Goal: Information Seeking & Learning: Learn about a topic

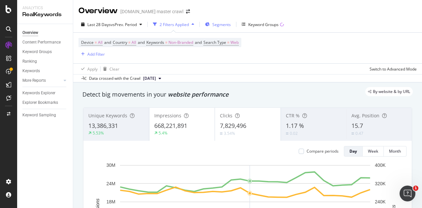
click at [216, 25] on span "Segments" at bounding box center [221, 25] width 18 height 6
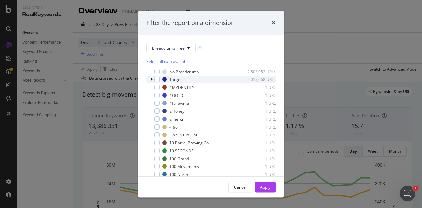
click at [151, 78] on icon "modal" at bounding box center [152, 79] width 2 height 4
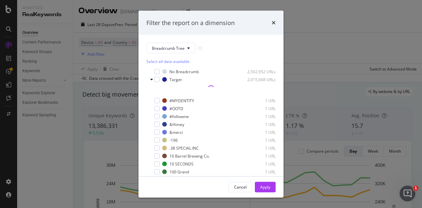
scroll to position [20, 0]
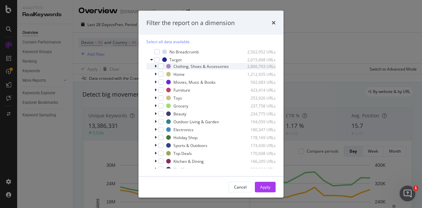
click at [157, 68] on div "modal" at bounding box center [156, 66] width 4 height 7
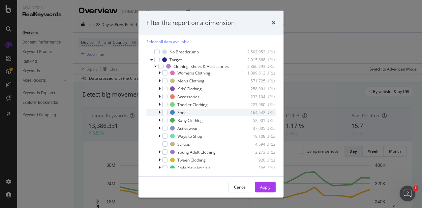
click at [159, 114] on icon "modal" at bounding box center [160, 112] width 2 height 4
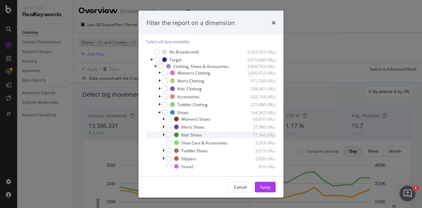
click at [163, 137] on icon "modal" at bounding box center [163, 135] width 2 height 4
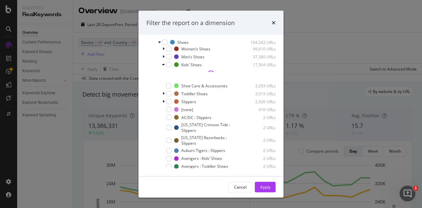
scroll to position [73, 0]
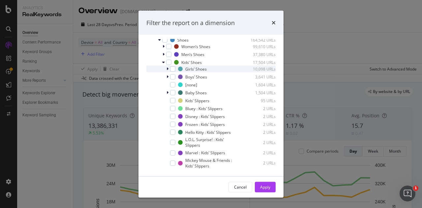
click at [166, 71] on icon "modal" at bounding box center [167, 69] width 2 height 4
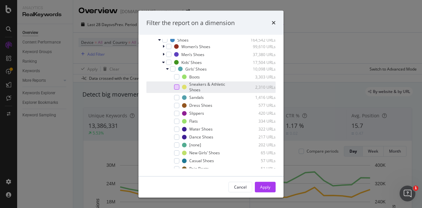
click at [174, 90] on div "modal" at bounding box center [176, 86] width 5 height 5
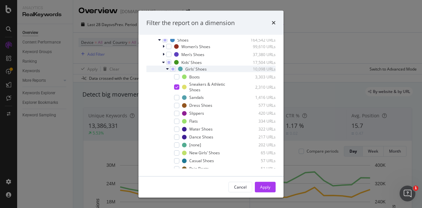
click at [166, 72] on div "Girls’ Shoes 10,098 URLs" at bounding box center [210, 69] width 129 height 7
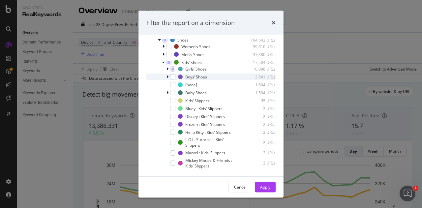
click at [166, 80] on div "modal" at bounding box center [168, 76] width 4 height 7
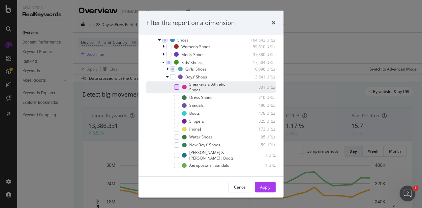
click at [178, 90] on div "modal" at bounding box center [176, 86] width 5 height 5
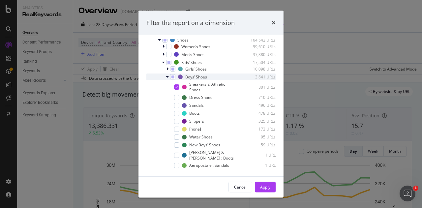
click at [167, 79] on icon "modal" at bounding box center [167, 77] width 3 height 4
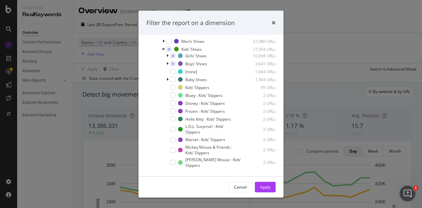
scroll to position [84, 0]
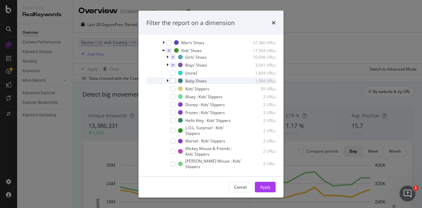
click at [168, 84] on div "modal" at bounding box center [168, 80] width 4 height 7
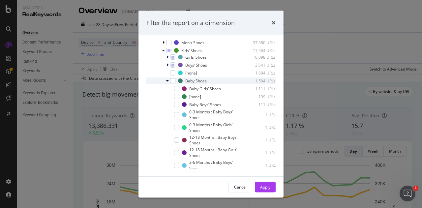
click at [168, 83] on icon "modal" at bounding box center [167, 81] width 3 height 4
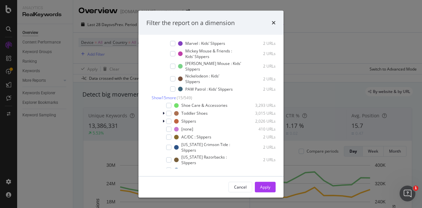
scroll to position [190, 0]
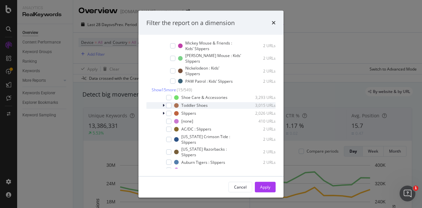
click at [162, 107] on icon "modal" at bounding box center [163, 105] width 2 height 4
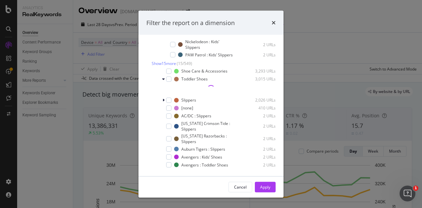
scroll to position [234, 0]
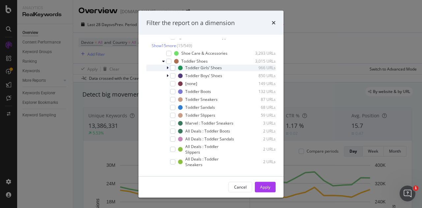
click at [168, 70] on icon "modal" at bounding box center [167, 68] width 2 height 4
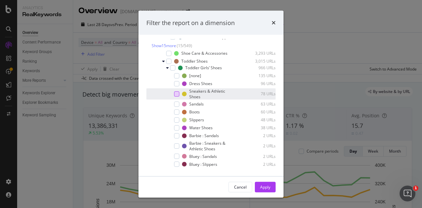
click at [176, 96] on div "modal" at bounding box center [176, 93] width 5 height 5
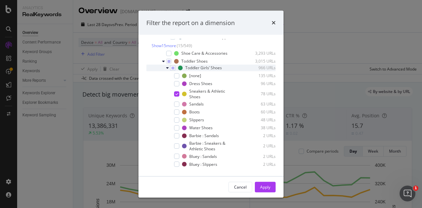
click at [167, 70] on icon "modal" at bounding box center [167, 68] width 3 height 4
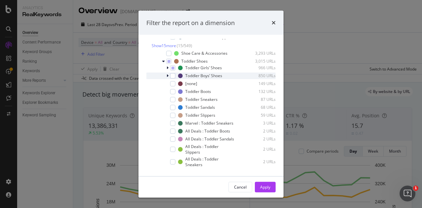
click at [169, 79] on div "modal" at bounding box center [168, 75] width 4 height 7
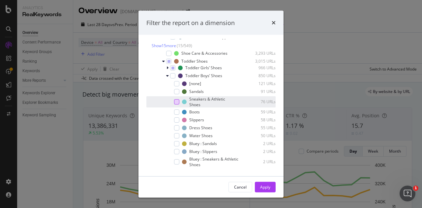
click at [178, 104] on div "modal" at bounding box center [176, 101] width 5 height 5
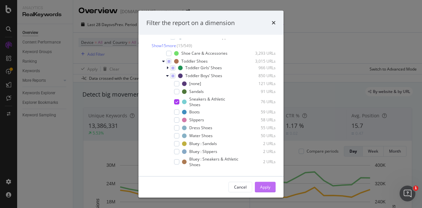
click at [264, 190] on div "Apply" at bounding box center [265, 187] width 10 height 10
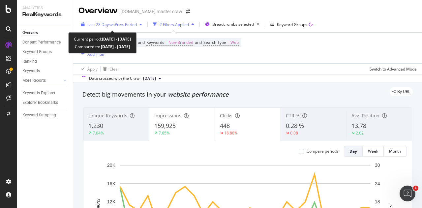
click at [127, 25] on span "vs Prev. Period" at bounding box center [124, 25] width 26 height 6
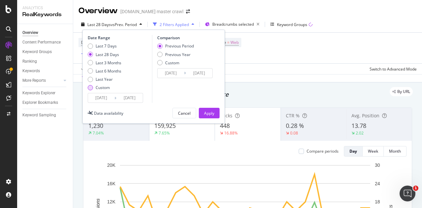
click at [93, 89] on div "Custom" at bounding box center [105, 88] width 34 height 6
click at [100, 97] on input "[DATE]" at bounding box center [101, 97] width 26 height 9
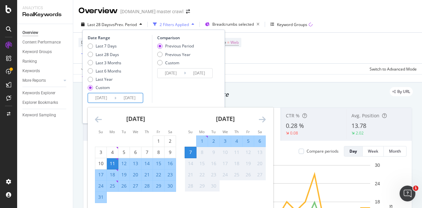
click at [98, 120] on icon "Move backward to switch to the previous month." at bounding box center [98, 119] width 7 height 8
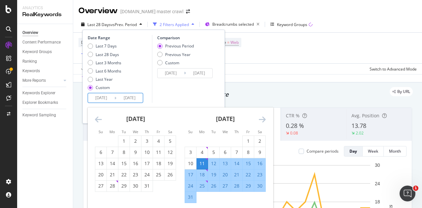
click at [98, 120] on icon "Move backward to switch to the previous month." at bounding box center [98, 119] width 7 height 8
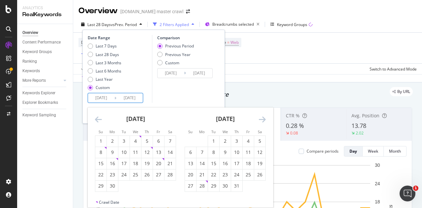
click at [98, 120] on icon "Move backward to switch to the previous month." at bounding box center [98, 119] width 7 height 8
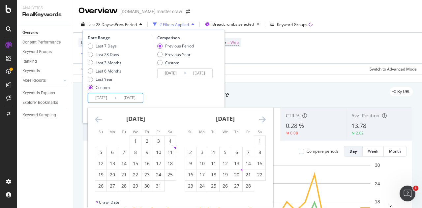
click at [98, 120] on icon "Move backward to switch to the previous month." at bounding box center [98, 119] width 7 height 8
click at [101, 152] on div "6" at bounding box center [100, 152] width 11 height 7
type input "[DATE]"
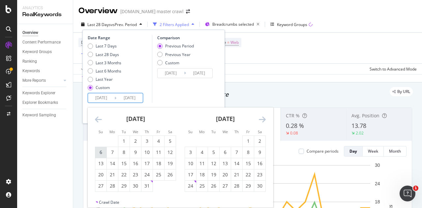
type input "[DATE]"
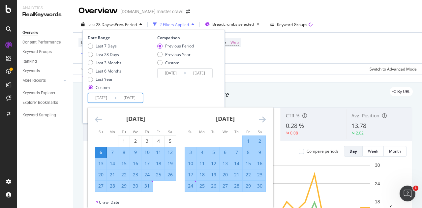
click at [260, 120] on icon "Move forward to switch to the next month." at bounding box center [262, 119] width 7 height 8
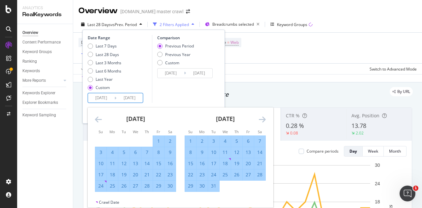
click at [260, 120] on icon "Move forward to switch to the next month." at bounding box center [262, 119] width 7 height 8
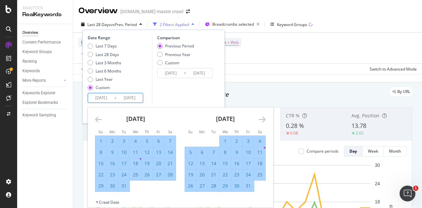
click at [260, 120] on icon "Move forward to switch to the next month." at bounding box center [262, 119] width 7 height 8
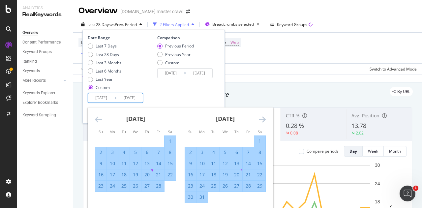
click at [260, 120] on icon "Move forward to switch to the next month." at bounding box center [262, 119] width 7 height 8
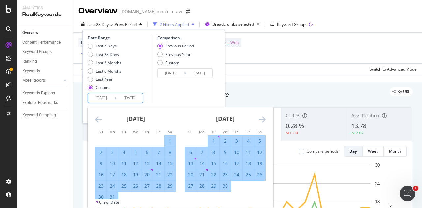
click at [260, 120] on icon "Move forward to switch to the next month." at bounding box center [262, 119] width 7 height 8
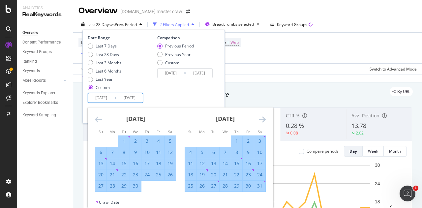
click at [260, 120] on icon "Move forward to switch to the next month." at bounding box center [262, 119] width 7 height 8
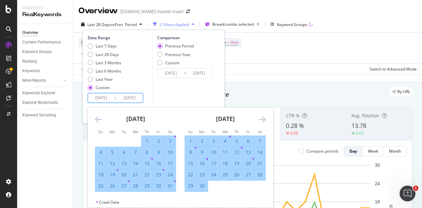
click at [260, 120] on icon "Move forward to switch to the next month." at bounding box center [262, 119] width 7 height 8
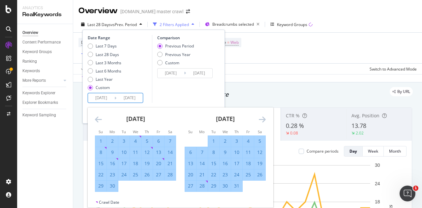
click at [260, 120] on icon "Move forward to switch to the next month." at bounding box center [262, 119] width 7 height 8
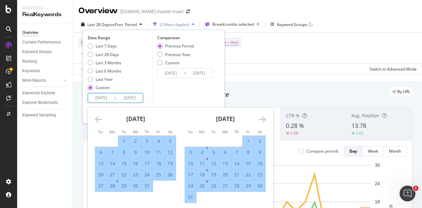
click at [260, 120] on icon "Move forward to switch to the next month." at bounding box center [262, 119] width 7 height 8
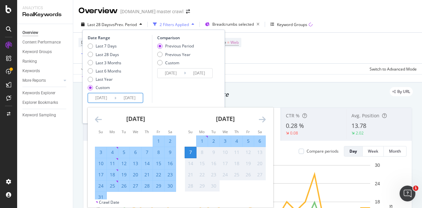
click at [263, 140] on div "6" at bounding box center [259, 141] width 11 height 7
type input "[DATE]"
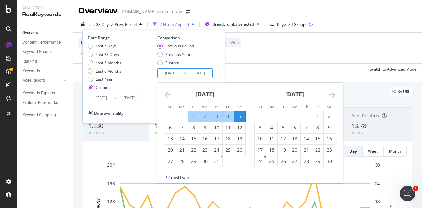
click at [187, 75] on input "[DATE]" at bounding box center [199, 73] width 26 height 9
click at [167, 94] on icon "Move backward to switch to the previous month." at bounding box center [167, 95] width 7 height 8
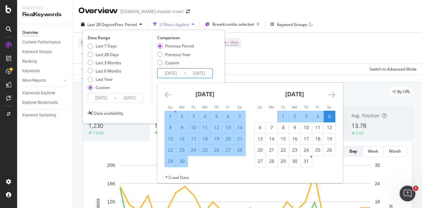
click at [167, 94] on icon "Move backward to switch to the previous month." at bounding box center [167, 95] width 7 height 8
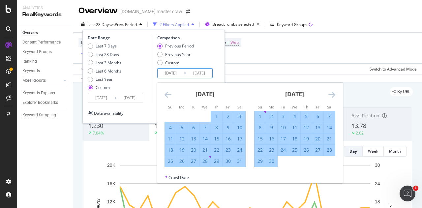
click at [167, 94] on icon "Move backward to switch to the previous month." at bounding box center [167, 95] width 7 height 8
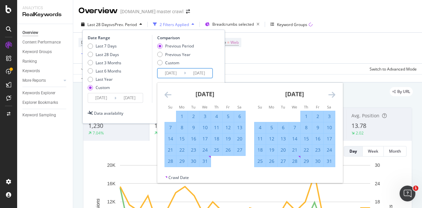
click at [169, 80] on div "Comparison Previous Period Previous Year Custom [DATE] Navigate forward to inte…" at bounding box center [183, 69] width 63 height 68
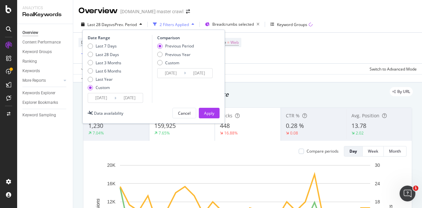
click at [166, 73] on input "[DATE]" at bounding box center [171, 73] width 26 height 9
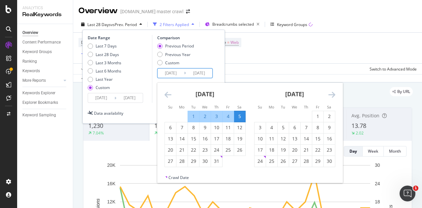
click at [166, 87] on div "[DATE]" at bounding box center [204, 97] width 81 height 28
click at [167, 91] on icon "Move backward to switch to the previous month." at bounding box center [167, 95] width 7 height 8
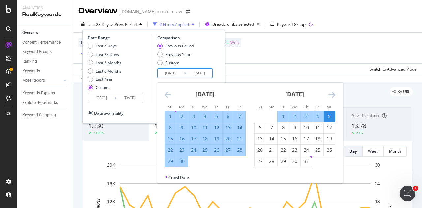
click at [167, 91] on icon "Move backward to switch to the previous month." at bounding box center [167, 95] width 7 height 8
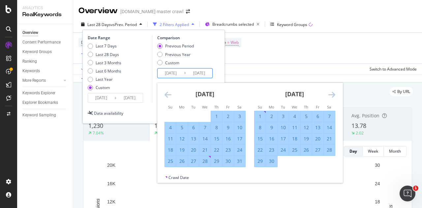
click at [167, 91] on icon "Move backward to switch to the previous month." at bounding box center [167, 95] width 7 height 8
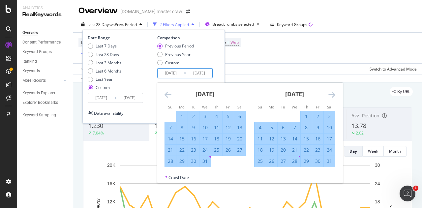
click at [167, 91] on icon "Move backward to switch to the previous month." at bounding box center [167, 95] width 7 height 8
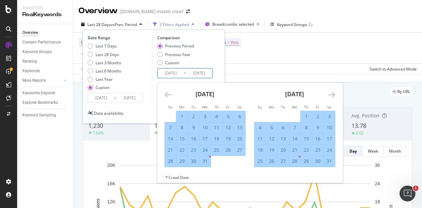
click at [167, 91] on icon "Move backward to switch to the previous month." at bounding box center [167, 95] width 7 height 8
click at [168, 93] on icon "Move backward to switch to the previous month." at bounding box center [167, 95] width 7 height 8
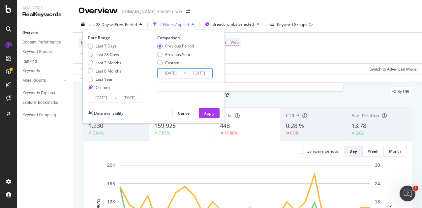
click at [190, 72] on input "[DATE]" at bounding box center [199, 73] width 26 height 9
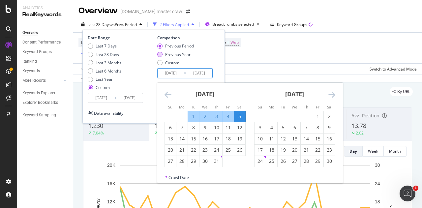
click at [165, 55] on div "Previous Year" at bounding box center [177, 55] width 25 height 6
type input "[DATE]"
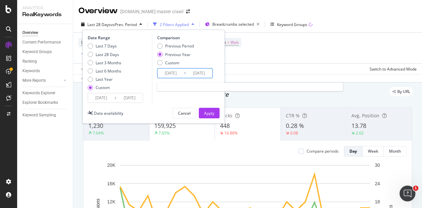
click at [178, 73] on input "[DATE]" at bounding box center [171, 73] width 26 height 9
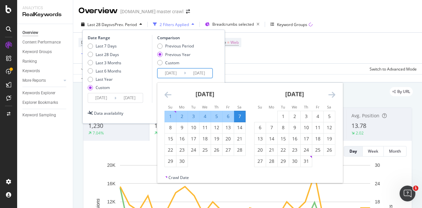
click at [167, 92] on icon "Move backward to switch to the previous month." at bounding box center [167, 95] width 7 height 8
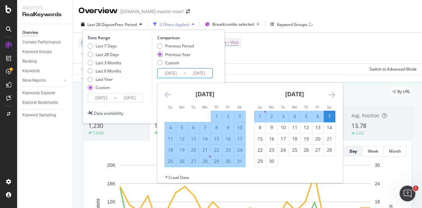
click at [167, 92] on icon "Move backward to switch to the previous month." at bounding box center [167, 95] width 7 height 8
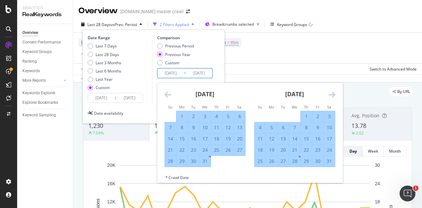
click at [167, 92] on icon "Move backward to switch to the previous month." at bounding box center [167, 95] width 7 height 8
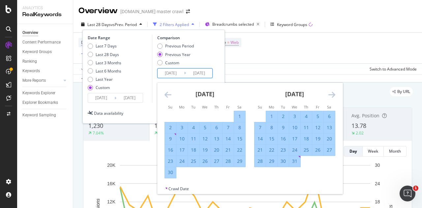
click at [167, 92] on icon "Move backward to switch to the previous month." at bounding box center [167, 95] width 7 height 8
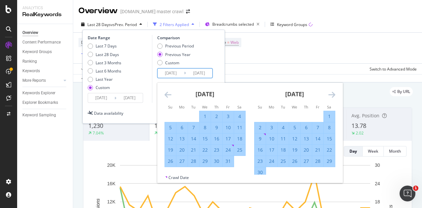
click at [167, 92] on icon "Move backward to switch to the previous month." at bounding box center [167, 95] width 7 height 8
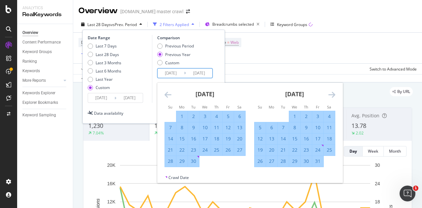
click at [167, 92] on icon "Move backward to switch to the previous month." at bounding box center [167, 95] width 7 height 8
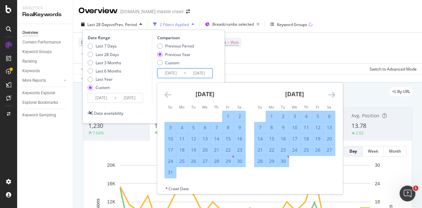
click at [167, 92] on icon "Move backward to switch to the previous month." at bounding box center [167, 95] width 7 height 8
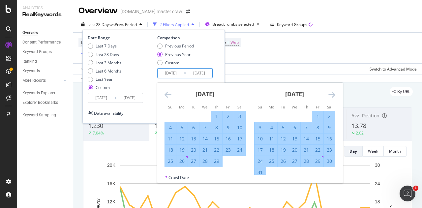
click at [167, 92] on icon "Move backward to switch to the previous month." at bounding box center [167, 95] width 7 height 8
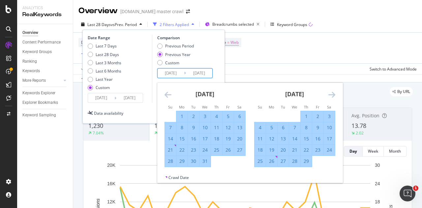
click at [167, 92] on icon "Move backward to switch to the previous month." at bounding box center [167, 95] width 7 height 8
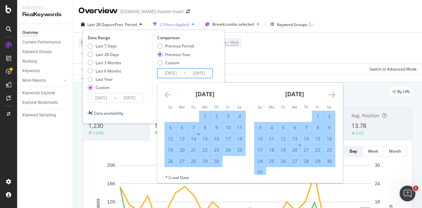
click at [167, 92] on icon "Move backward to switch to the previous month." at bounding box center [167, 95] width 7 height 8
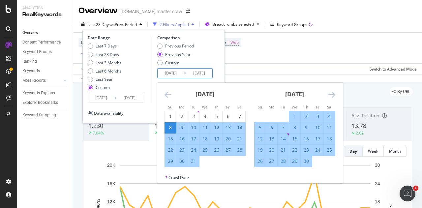
click at [167, 92] on icon "Move backward to switch to the previous month." at bounding box center [167, 95] width 7 height 8
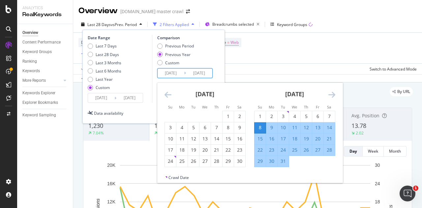
click at [167, 92] on icon "Move backward to switch to the previous month." at bounding box center [167, 95] width 7 height 8
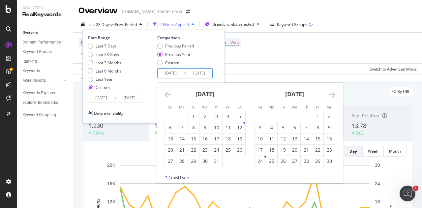
click at [167, 92] on icon "Move backward to switch to the previous month." at bounding box center [167, 95] width 7 height 8
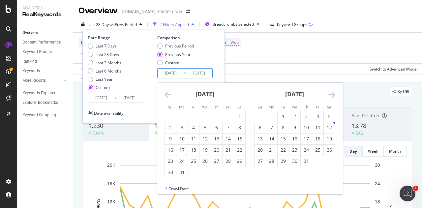
click at [329, 94] on icon "Move forward to switch to the next month." at bounding box center [331, 95] width 7 height 8
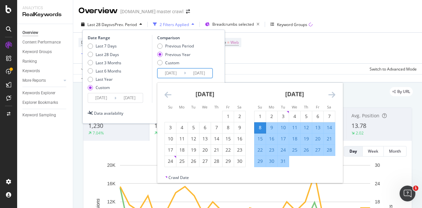
click at [260, 126] on div "8" at bounding box center [259, 127] width 11 height 7
click at [258, 120] on div "1" at bounding box center [259, 116] width 11 height 11
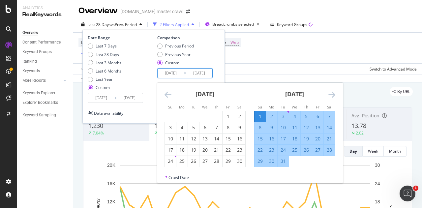
click at [173, 76] on input "[DATE]" at bounding box center [171, 73] width 26 height 9
drag, startPoint x: 166, startPoint y: 72, endPoint x: 226, endPoint y: 75, distance: 59.4
click at [226, 75] on div "Last 28 Days vs Prev. Period 2 Filters Applied Breadcrumbs selected Keyword Gro…" at bounding box center [247, 49] width 349 height 66
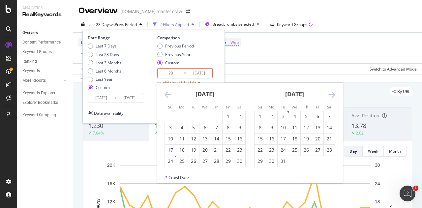
type input "2"
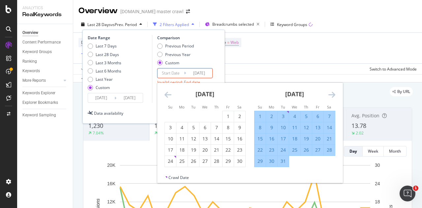
click at [261, 113] on div "1" at bounding box center [259, 116] width 11 height 7
type input "[DATE]"
click at [329, 92] on icon "Move forward to switch to the next month." at bounding box center [331, 95] width 7 height 8
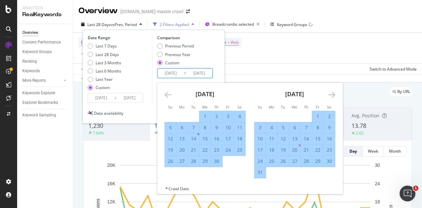
click at [329, 92] on icon "Move forward to switch to the next month." at bounding box center [331, 95] width 7 height 8
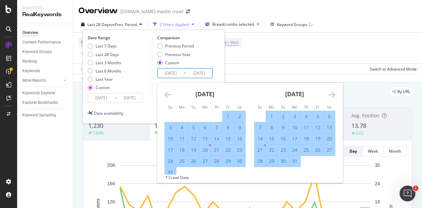
click at [329, 92] on icon "Move forward to switch to the next month." at bounding box center [331, 95] width 7 height 8
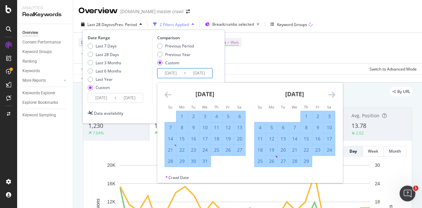
click at [329, 92] on icon "Move forward to switch to the next month." at bounding box center [331, 95] width 7 height 8
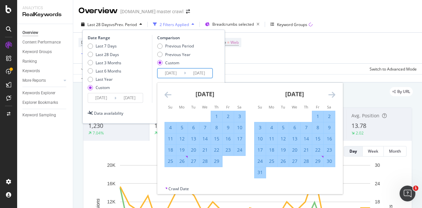
click at [329, 92] on icon "Move forward to switch to the next month." at bounding box center [331, 95] width 7 height 8
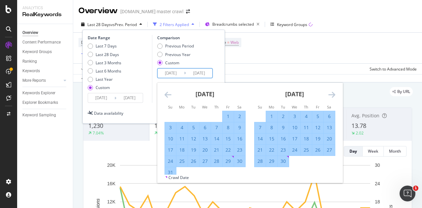
click at [329, 92] on icon "Move forward to switch to the next month." at bounding box center [331, 95] width 7 height 8
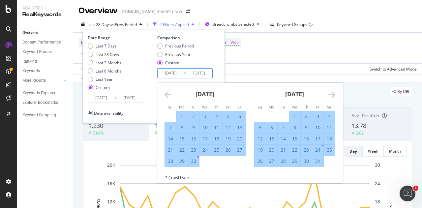
click at [329, 92] on icon "Move forward to switch to the next month." at bounding box center [331, 95] width 7 height 8
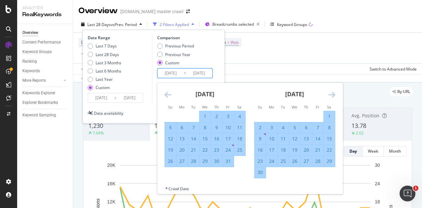
click at [329, 92] on icon "Move forward to switch to the next month." at bounding box center [331, 95] width 7 height 8
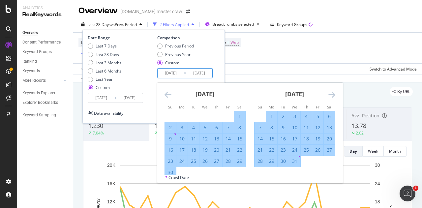
click at [329, 92] on icon "Move forward to switch to the next month." at bounding box center [331, 95] width 7 height 8
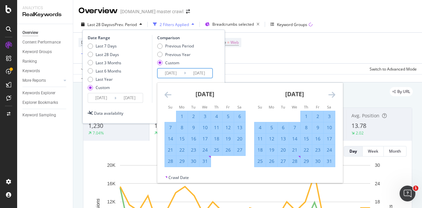
click at [332, 115] on div "3" at bounding box center [329, 116] width 11 height 7
type input "[DATE]"
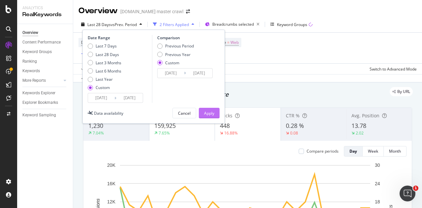
click at [212, 108] on div "Apply" at bounding box center [209, 113] width 10 height 10
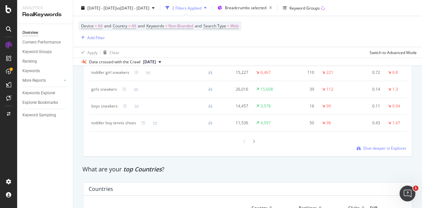
scroll to position [834, 0]
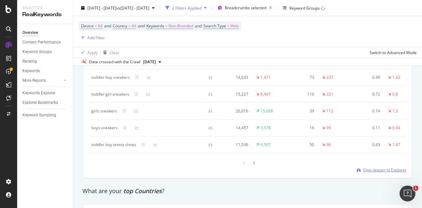
click at [379, 173] on span "Dive deeper in Explorer" at bounding box center [384, 170] width 43 height 6
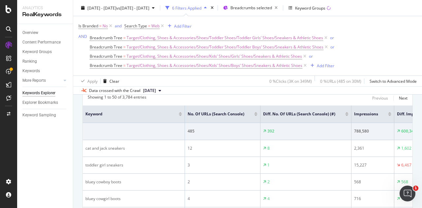
scroll to position [46, 0]
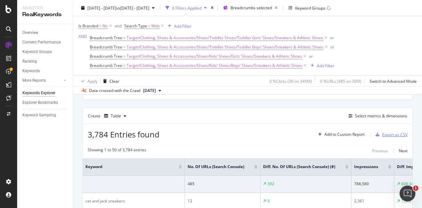
click at [384, 133] on div "Export as CSV" at bounding box center [394, 135] width 25 height 6
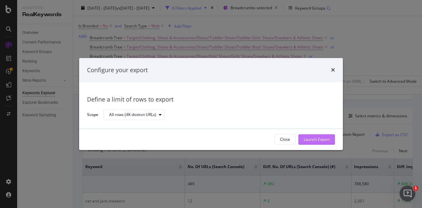
click at [314, 139] on div "Launch Export" at bounding box center [317, 140] width 26 height 6
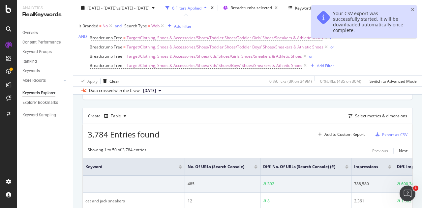
click at [86, 28] on span "Is Branded" at bounding box center [88, 26] width 20 height 6
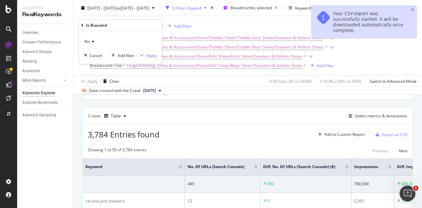
click at [96, 42] on div "No" at bounding box center [120, 41] width 73 height 11
click at [92, 55] on span "Yes" at bounding box center [90, 55] width 7 height 6
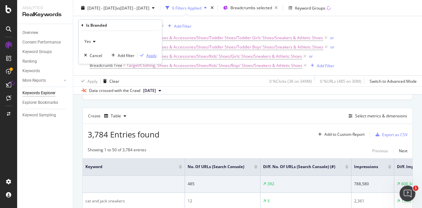
click at [151, 56] on div "Apply" at bounding box center [151, 55] width 10 height 6
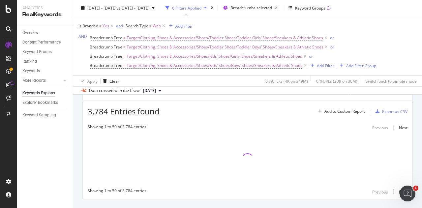
scroll to position [70, 0]
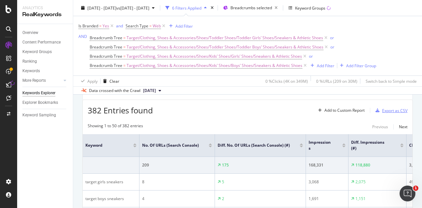
click at [393, 108] on div "Export as CSV" at bounding box center [394, 111] width 25 height 6
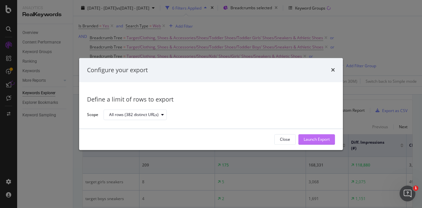
click at [323, 141] on div "Launch Export" at bounding box center [317, 140] width 26 height 6
